Goal: Navigation & Orientation: Find specific page/section

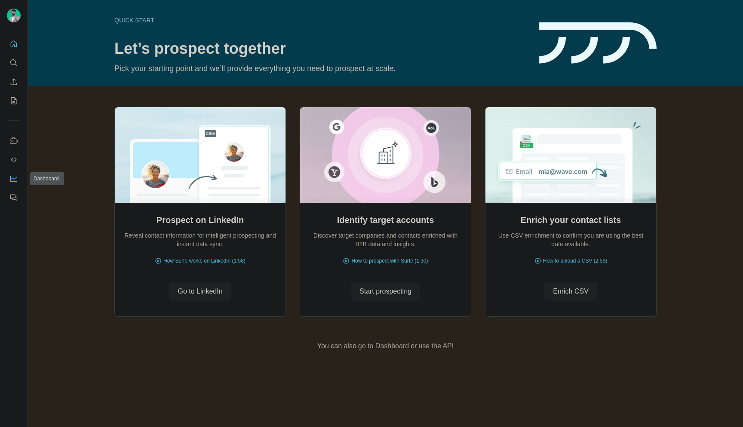
click at [10, 175] on icon "Dashboard" at bounding box center [13, 178] width 9 height 9
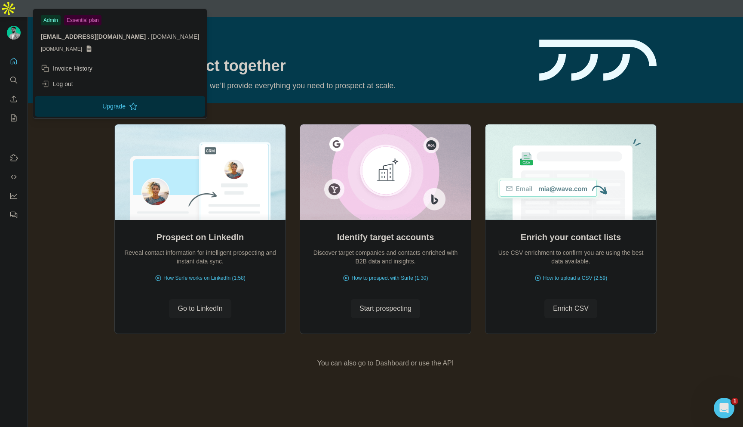
click at [17, 26] on img at bounding box center [14, 33] width 14 height 14
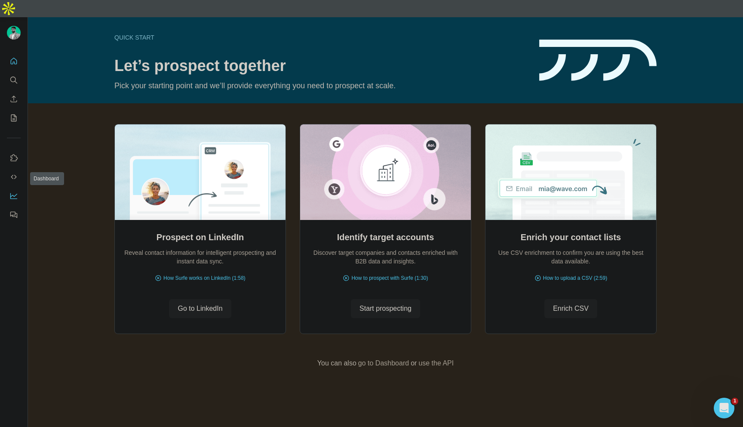
click at [11, 194] on icon "Dashboard" at bounding box center [13, 195] width 7 height 3
click at [17, 191] on icon "Dashboard" at bounding box center [13, 195] width 9 height 9
click at [12, 150] on button "Use Surfe on LinkedIn" at bounding box center [14, 157] width 14 height 15
click at [12, 191] on icon "Dashboard" at bounding box center [13, 195] width 9 height 9
click at [11, 169] on button "Use Surfe API" at bounding box center [14, 176] width 14 height 15
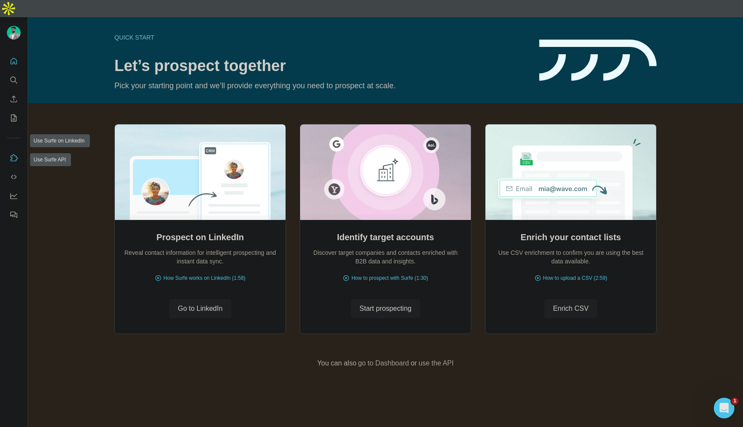
click at [12, 130] on div at bounding box center [14, 135] width 28 height 174
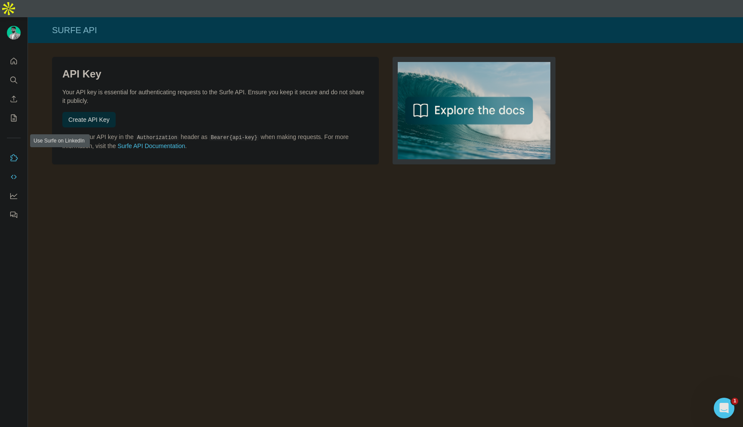
click at [13, 154] on icon "Use Surfe on LinkedIn" at bounding box center [13, 158] width 9 height 9
click at [13, 191] on icon "Dashboard" at bounding box center [13, 195] width 9 height 9
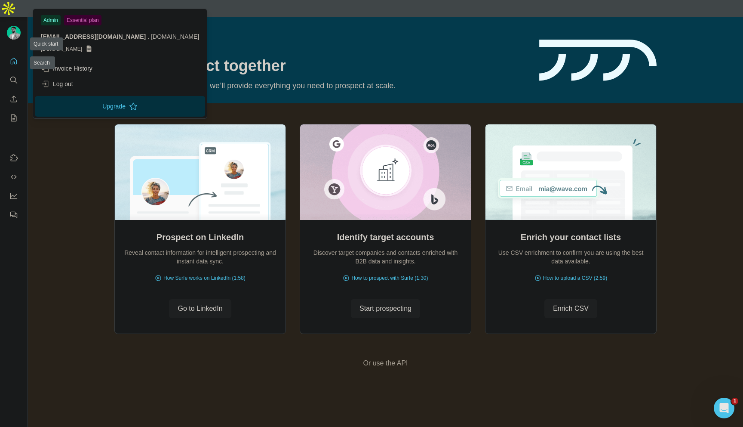
click at [12, 26] on img at bounding box center [14, 33] width 14 height 14
click at [68, 104] on button "Upgrade" at bounding box center [120, 106] width 170 height 21
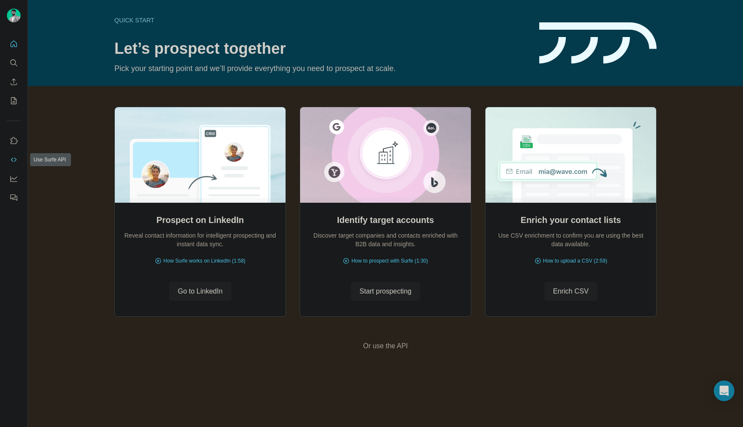
click at [16, 164] on button "Use Surfe API" at bounding box center [14, 159] width 14 height 15
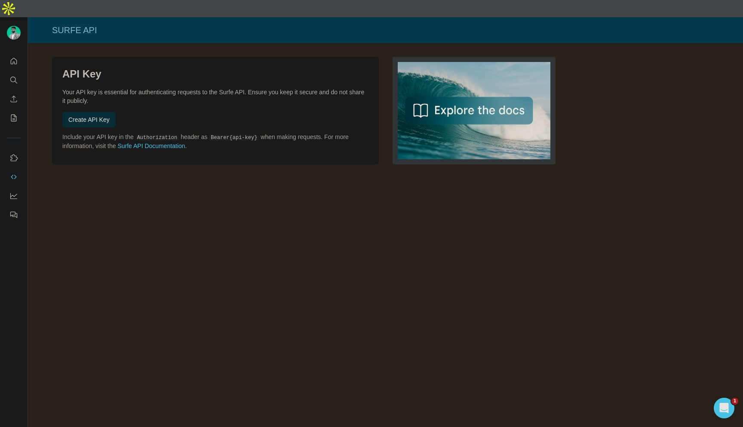
click at [14, 154] on icon "Use Surfe on LinkedIn" at bounding box center [13, 158] width 9 height 9
click at [13, 191] on icon "Dashboard" at bounding box center [13, 195] width 9 height 9
click at [19, 53] on button "Quick start" at bounding box center [14, 60] width 14 height 15
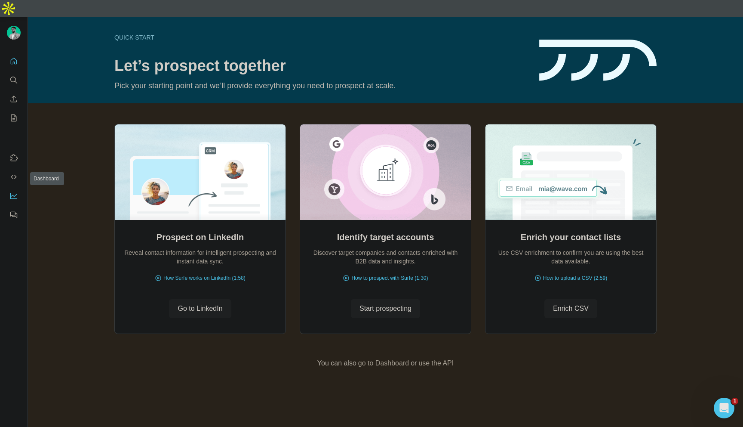
click at [14, 191] on icon "Dashboard" at bounding box center [13, 195] width 9 height 9
